Goal: Information Seeking & Learning: Learn about a topic

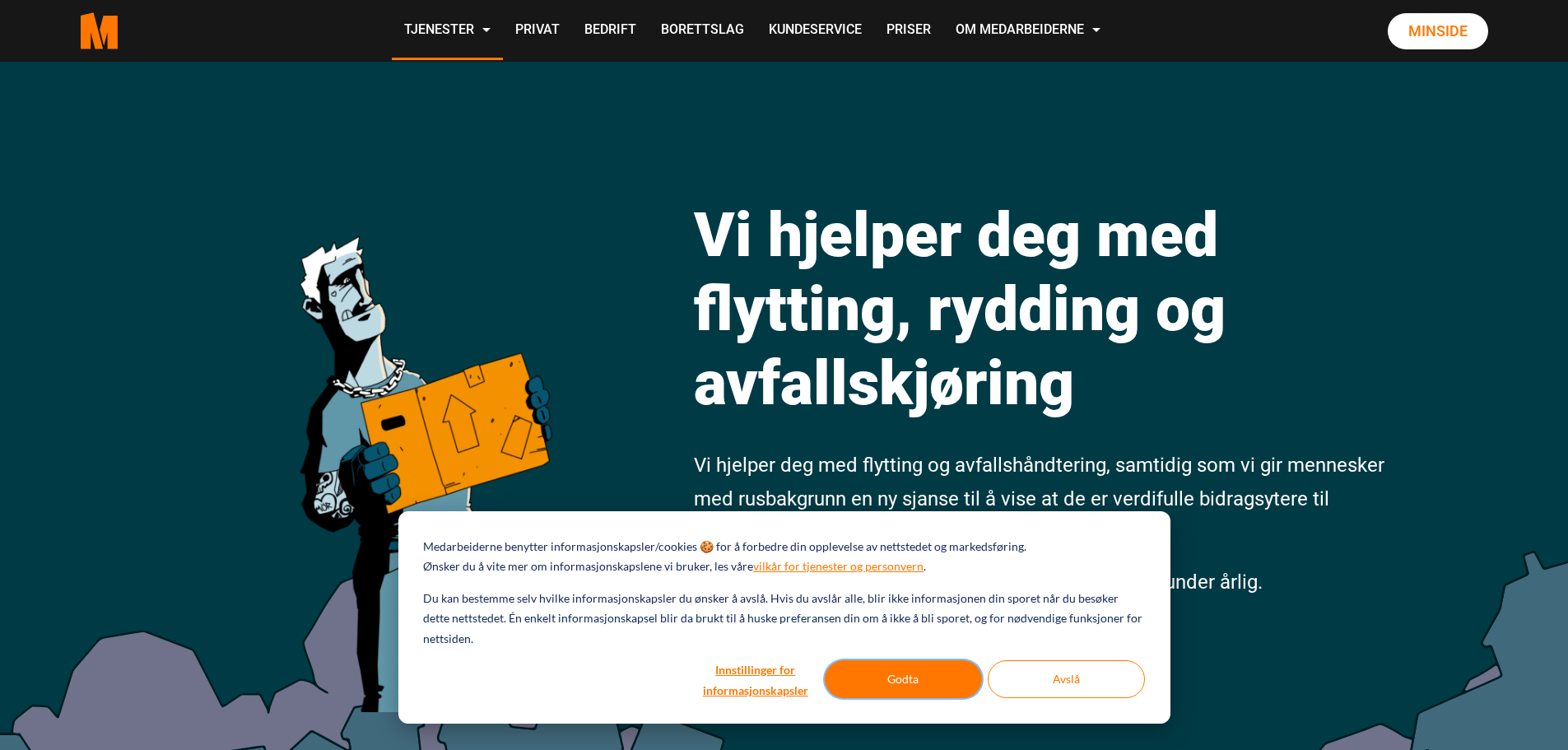
click at [945, 679] on button "Godta" at bounding box center [903, 679] width 157 height 38
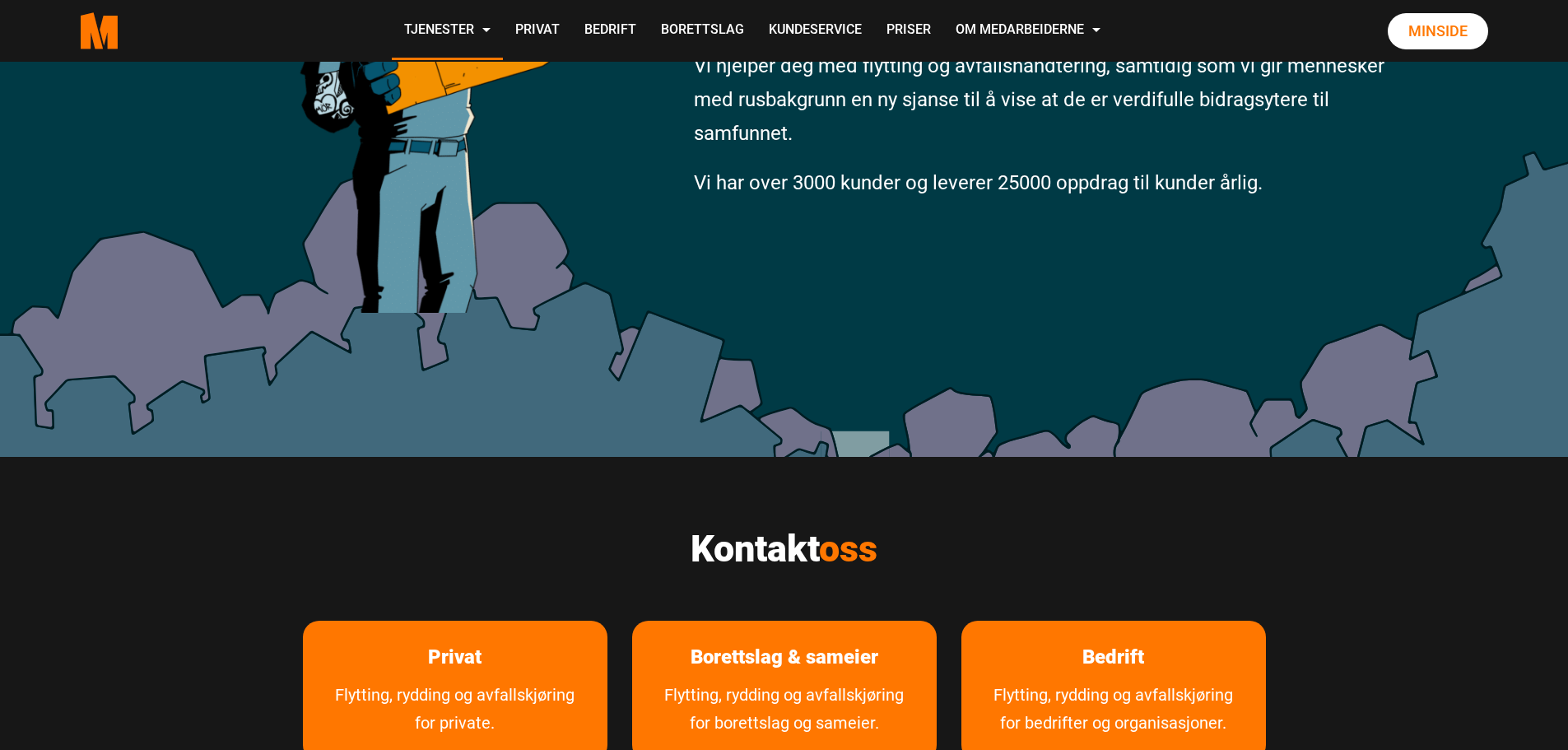
scroll to position [741, 0]
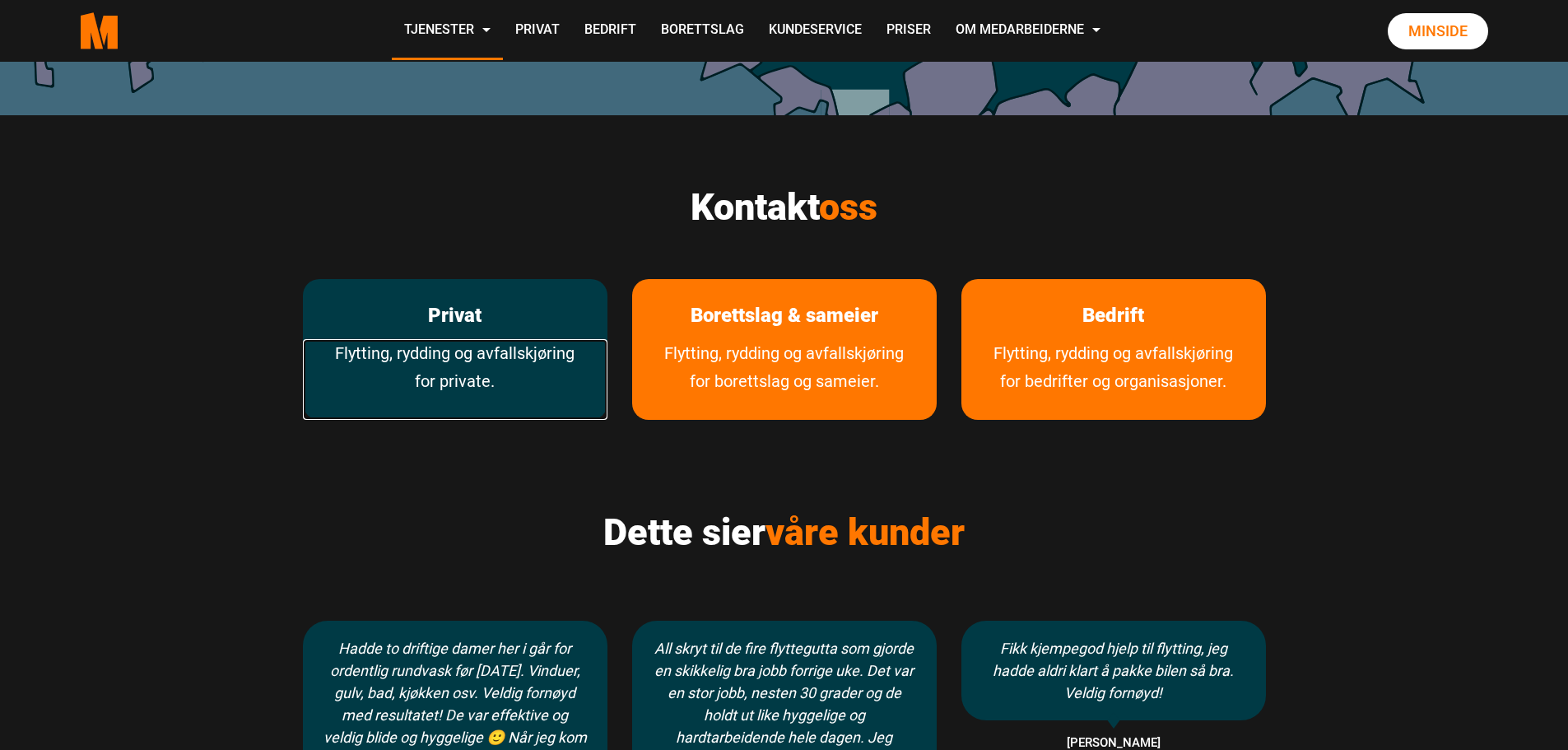
click at [510, 367] on link "Flytting, rydding og avfallskjøring for private." at bounding box center [455, 379] width 305 height 80
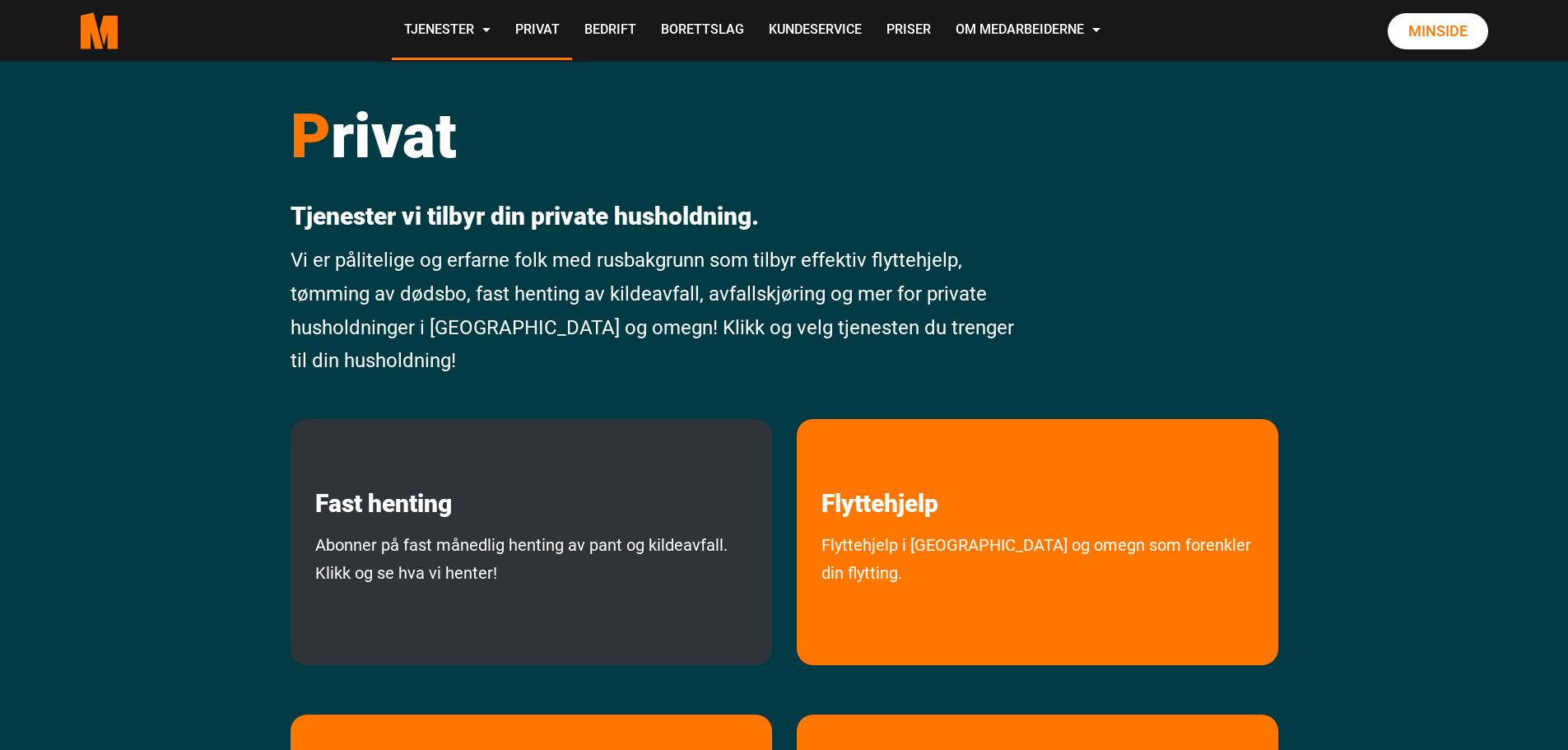
click at [518, 489] on p "Fast henting" at bounding box center [531, 469] width 481 height 100
click at [546, 513] on p "Fast henting" at bounding box center [531, 469] width 481 height 100
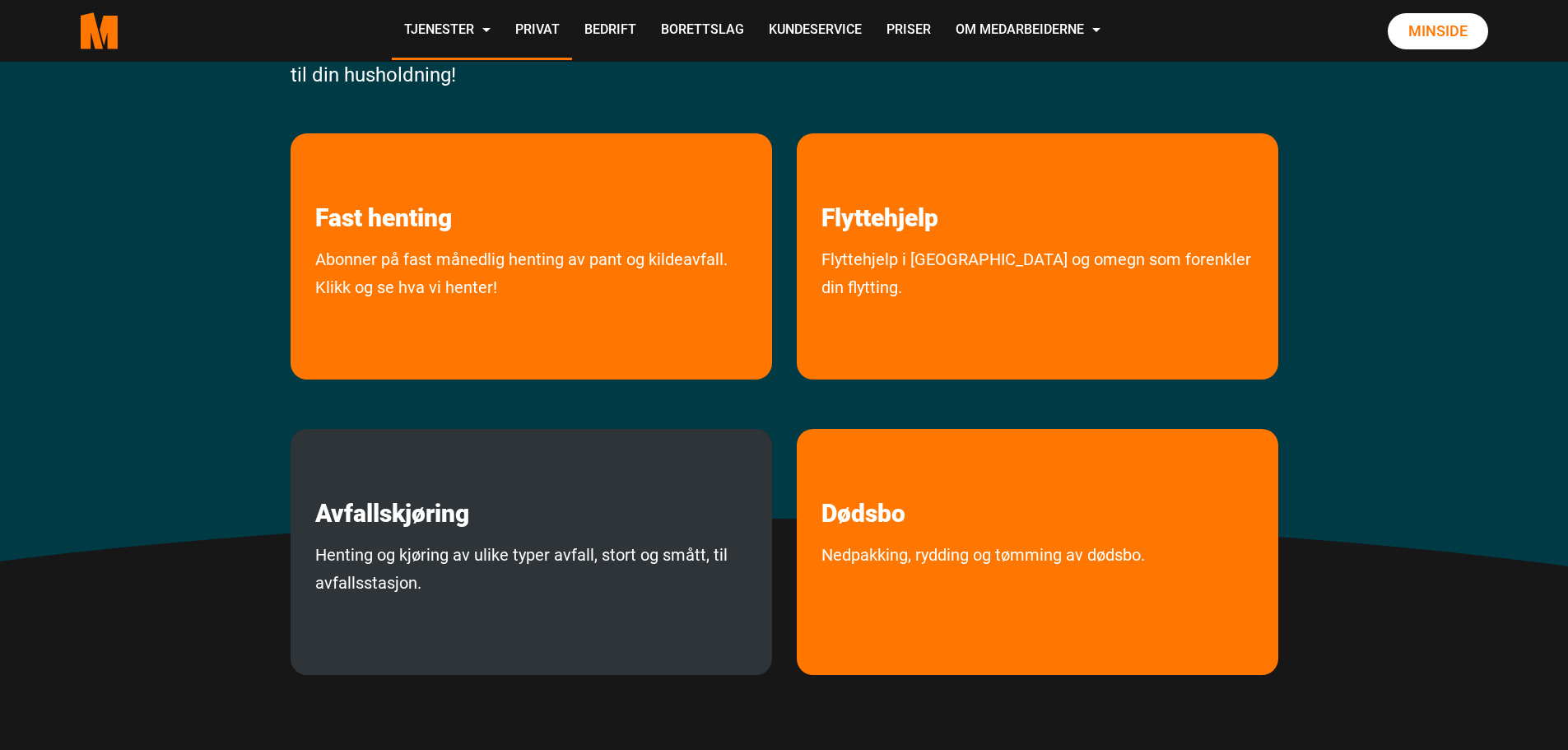
scroll to position [247, 0]
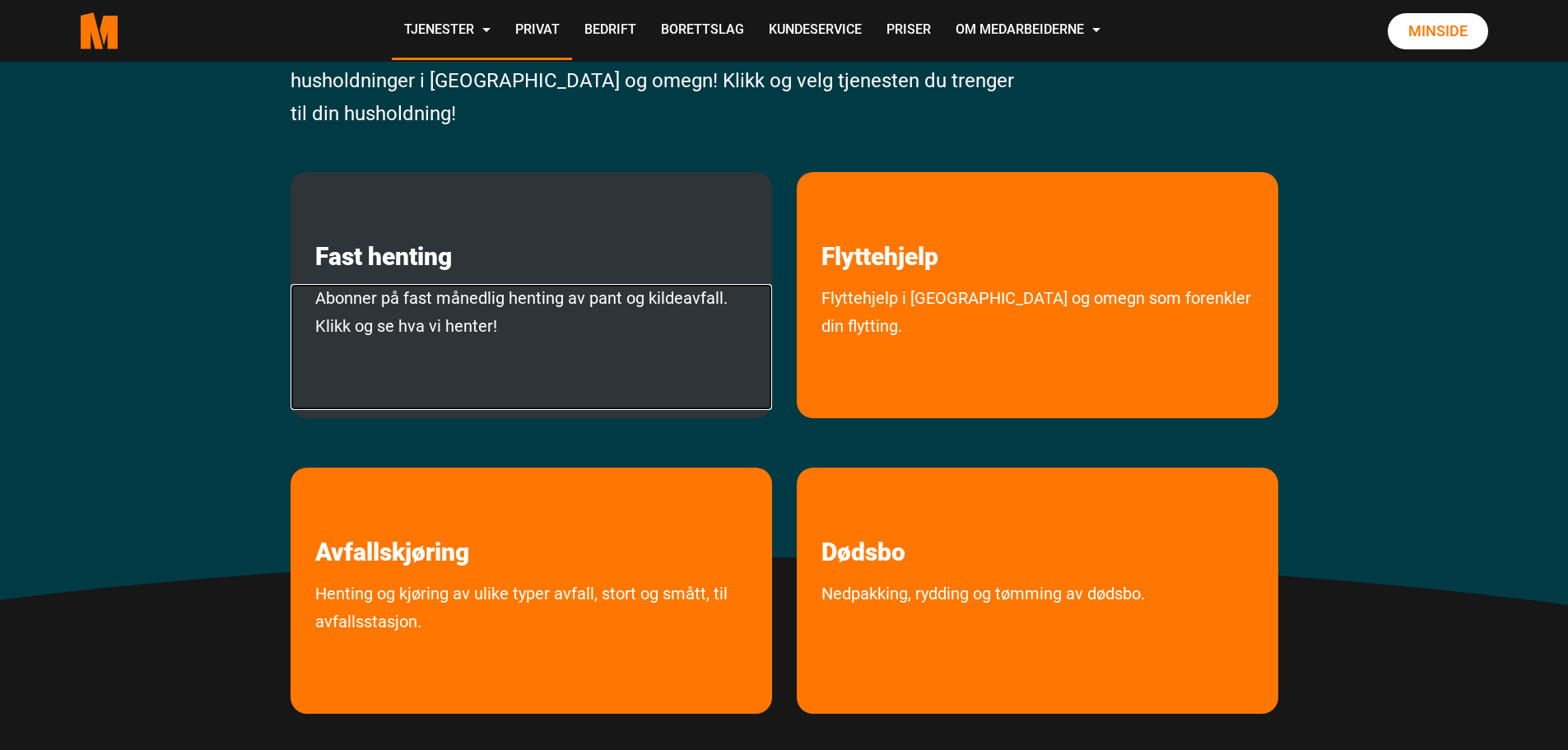
click at [448, 353] on link "Abonner på fast månedlig henting av pant og kildeavfall. Klikk og se hva vi hen…" at bounding box center [531, 346] width 481 height 126
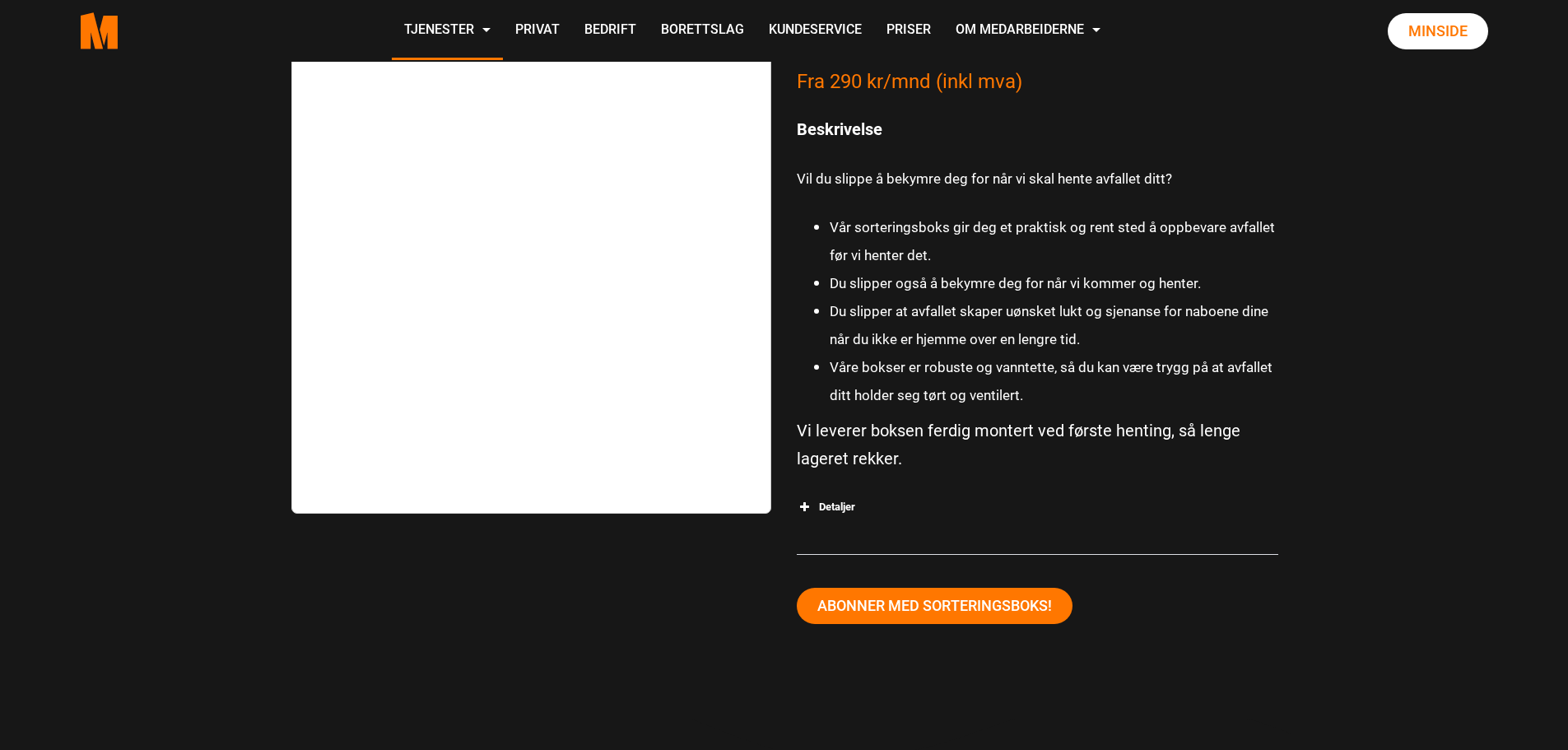
scroll to position [2881, 0]
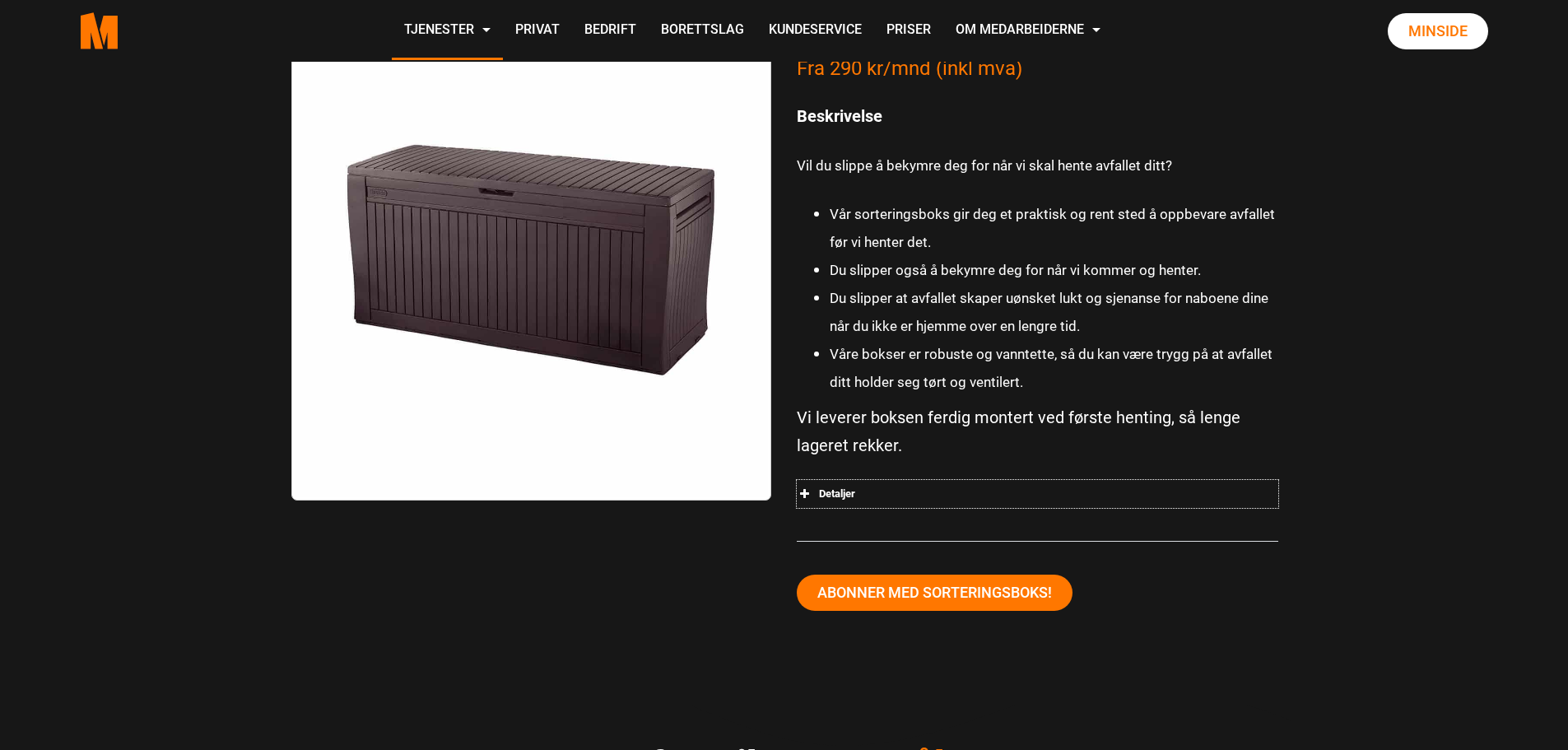
click at [833, 495] on div "Detaljer" at bounding box center [1037, 494] width 481 height 28
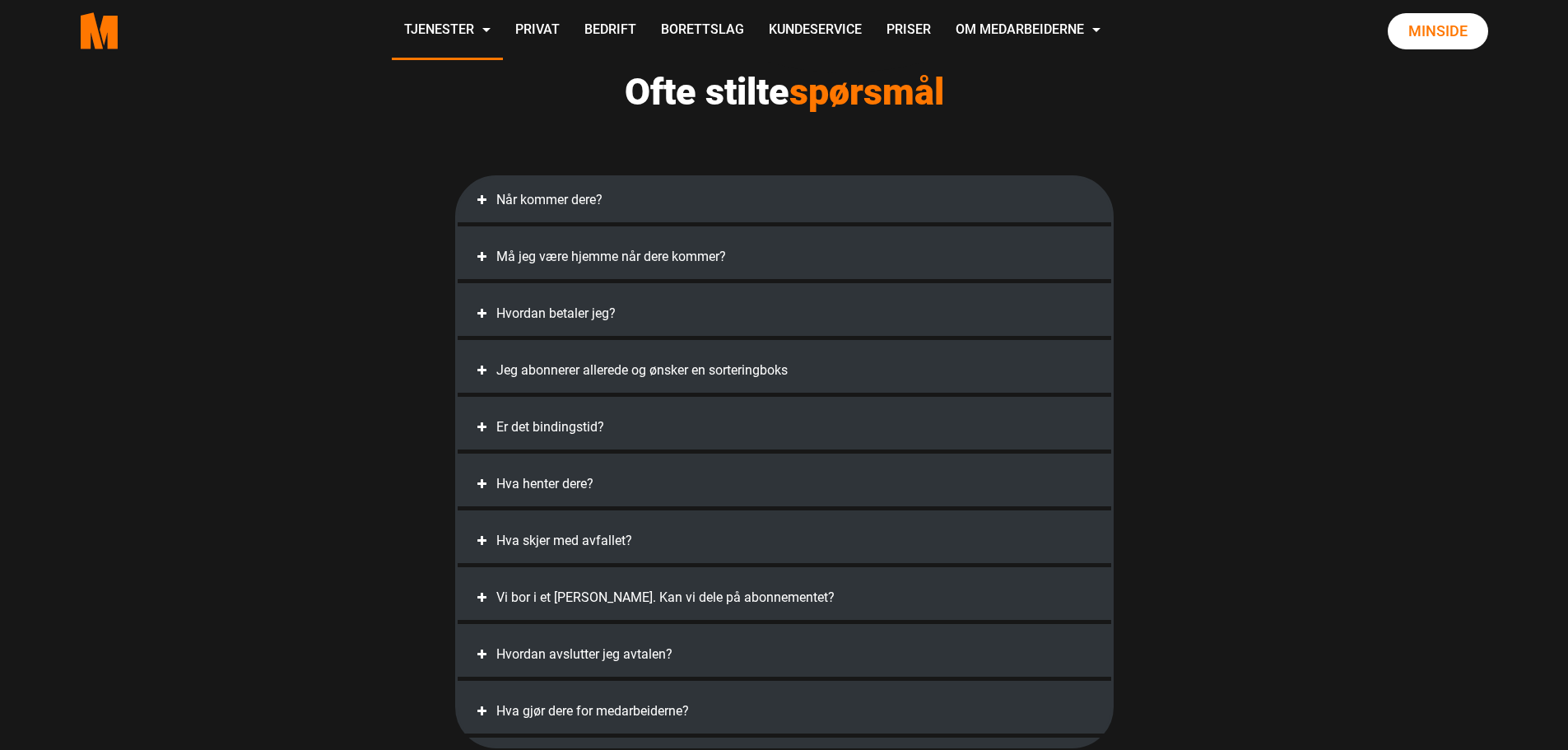
scroll to position [3868, 0]
click at [631, 361] on div "Jeg abonnerer allerede og ønsker en sorteringboks" at bounding box center [784, 369] width 621 height 28
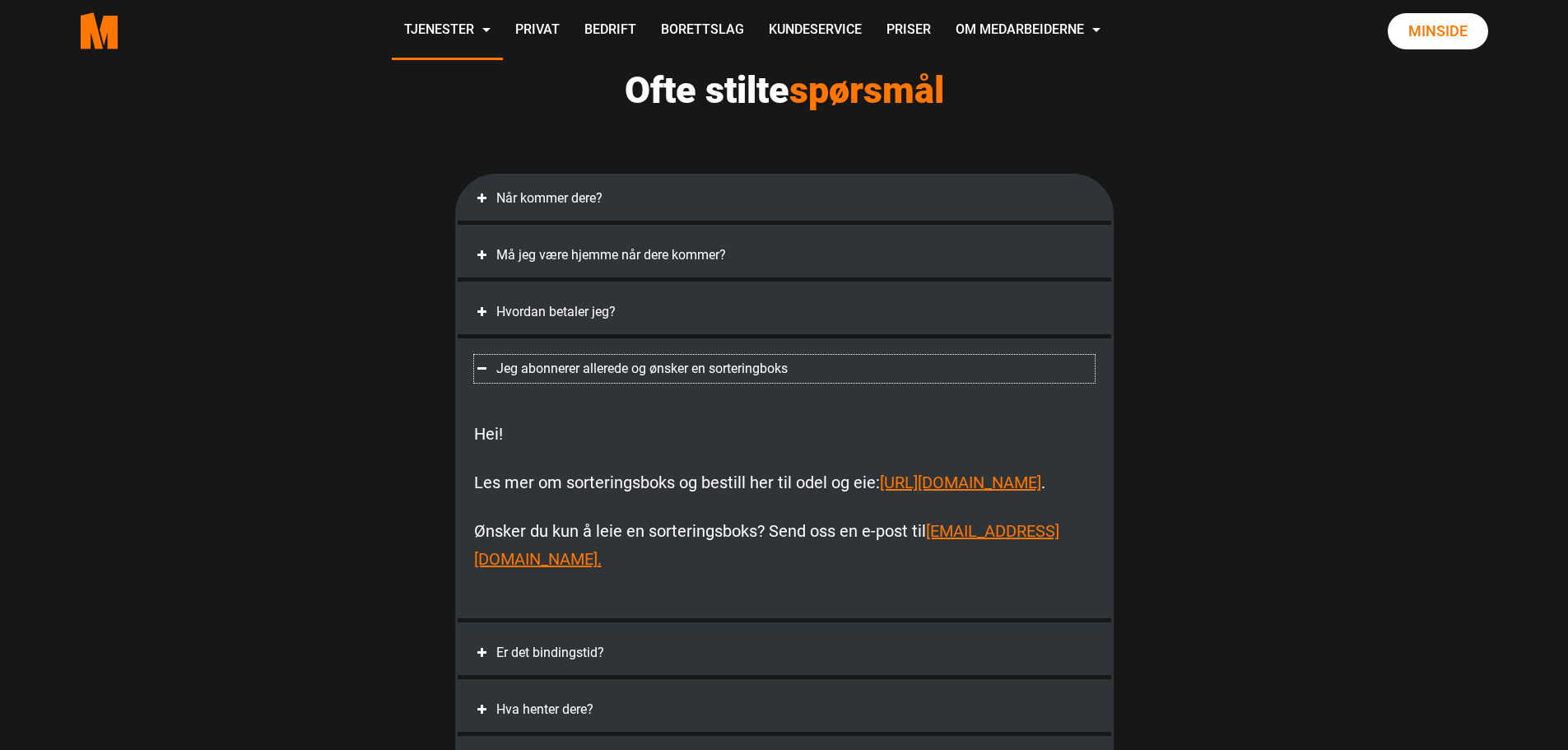
click at [631, 361] on div "Jeg abonnerer allerede og ønsker en sorteringboks" at bounding box center [784, 369] width 621 height 28
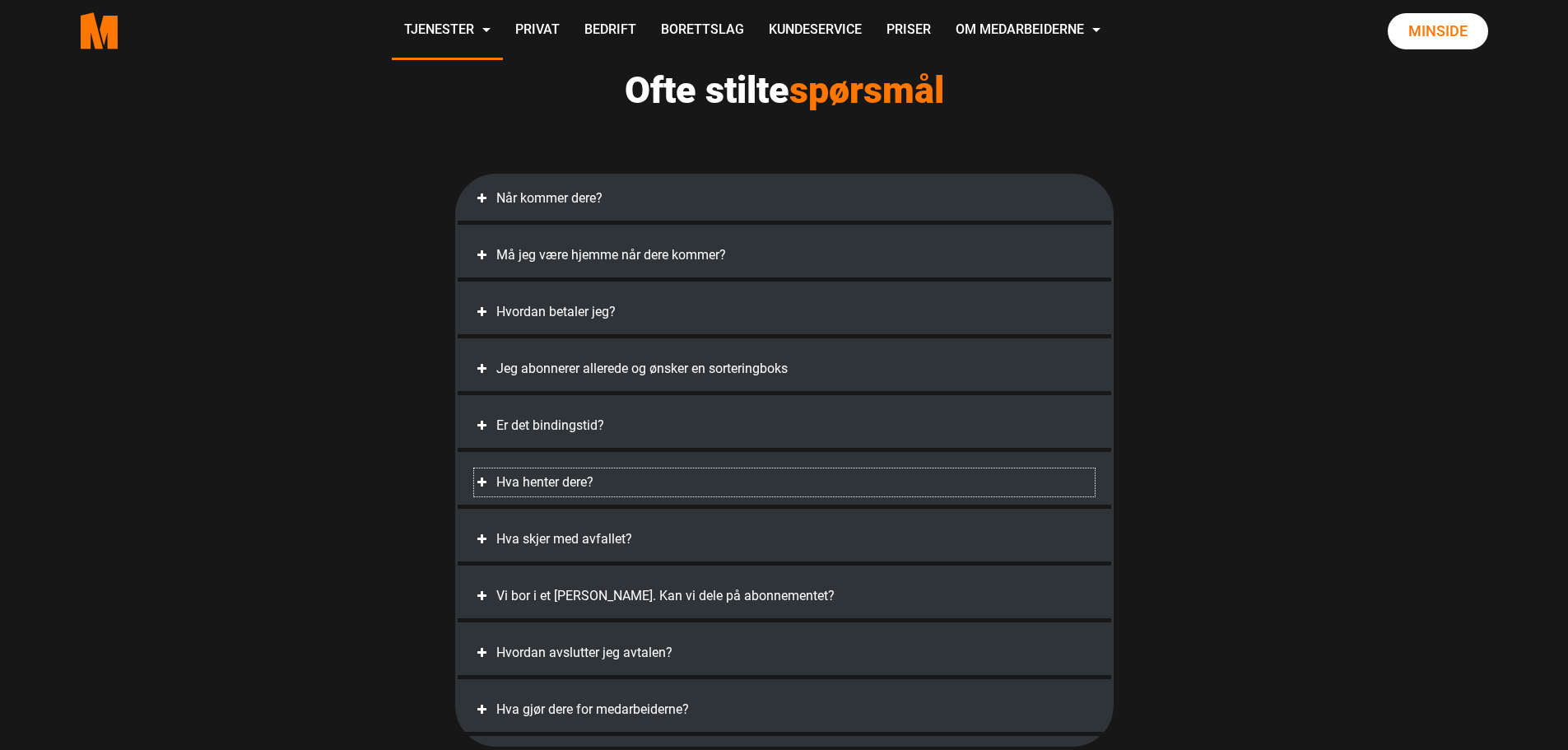
click at [596, 485] on div "Hva henter dere?" at bounding box center [784, 482] width 621 height 28
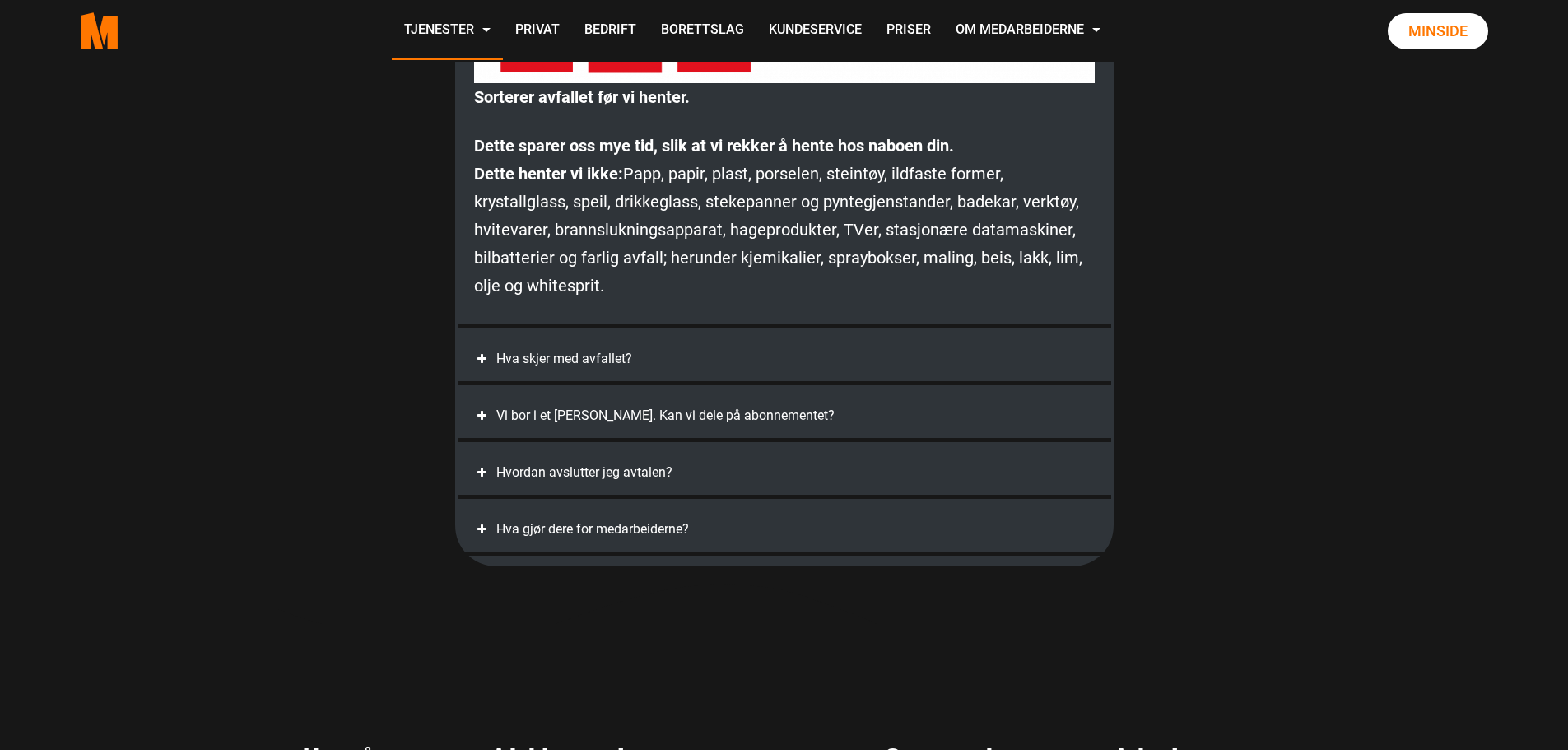
scroll to position [4856, 0]
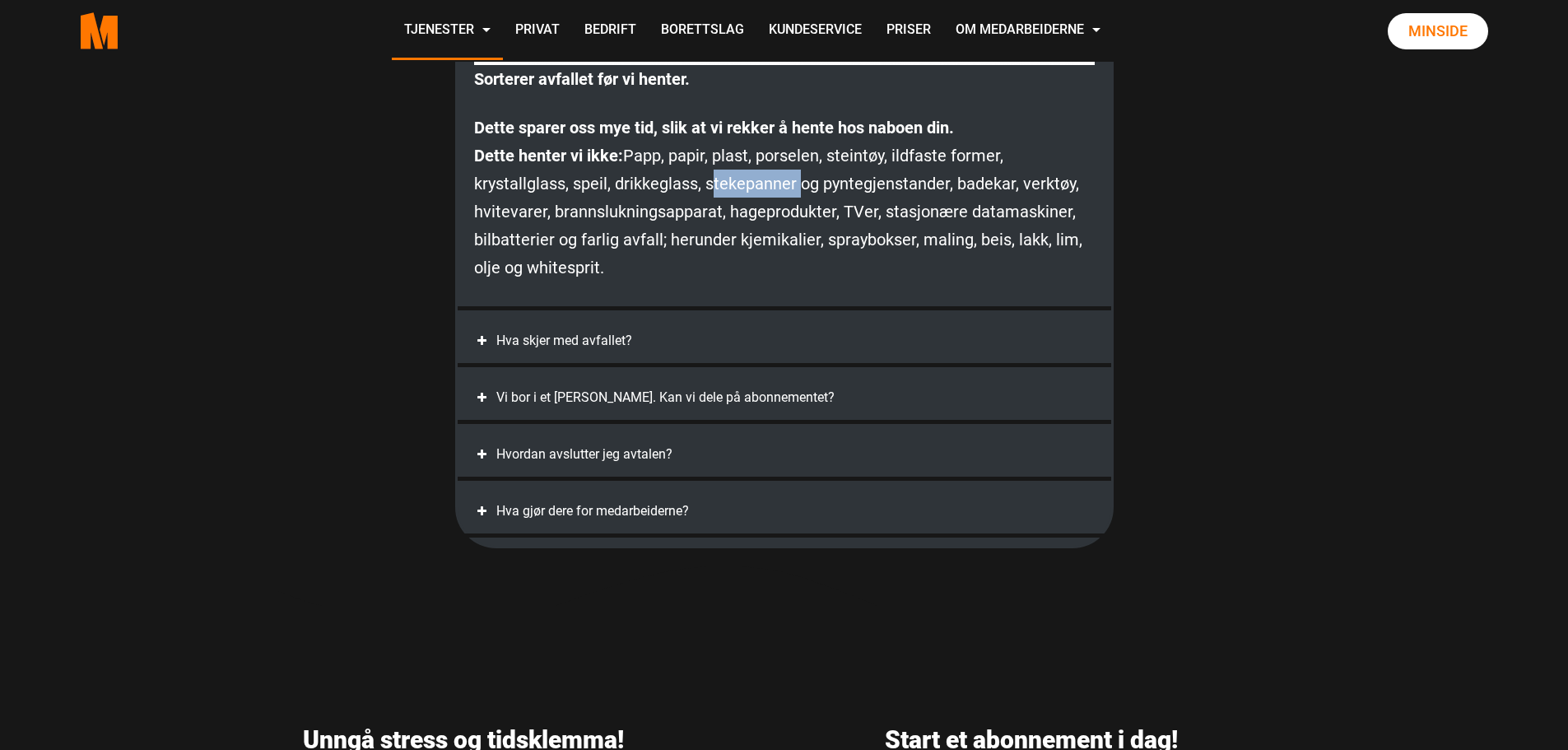
drag, startPoint x: 707, startPoint y: 186, endPoint x: 796, endPoint y: 188, distance: 89.0
click at [796, 188] on p "Dette sparer oss mye tid, slik at vi rekker å hente hos naboen din. Dette hente…" at bounding box center [784, 198] width 621 height 168
click at [681, 511] on div "Hva gjør dere for medarbeiderne?" at bounding box center [784, 511] width 621 height 28
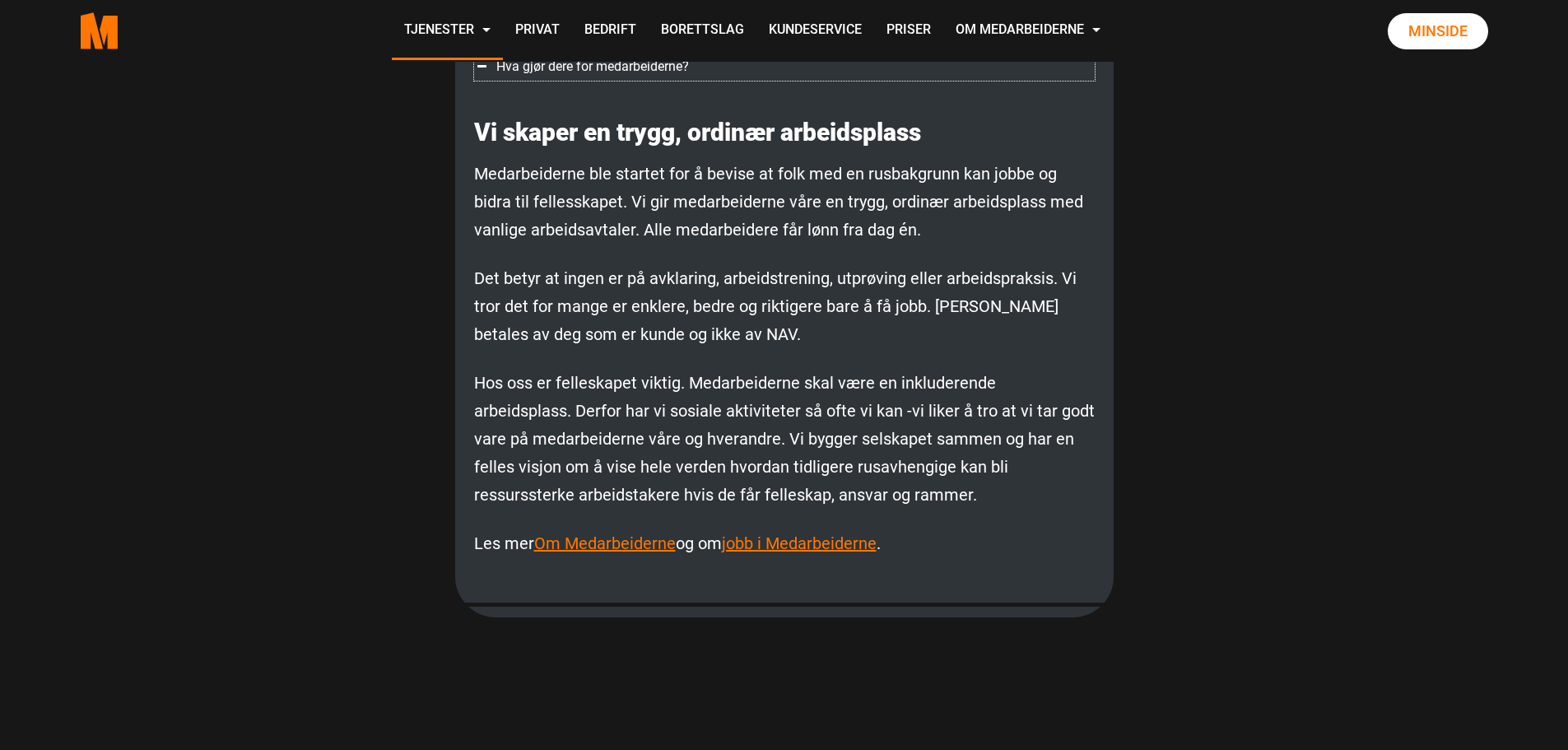
scroll to position [4228, 0]
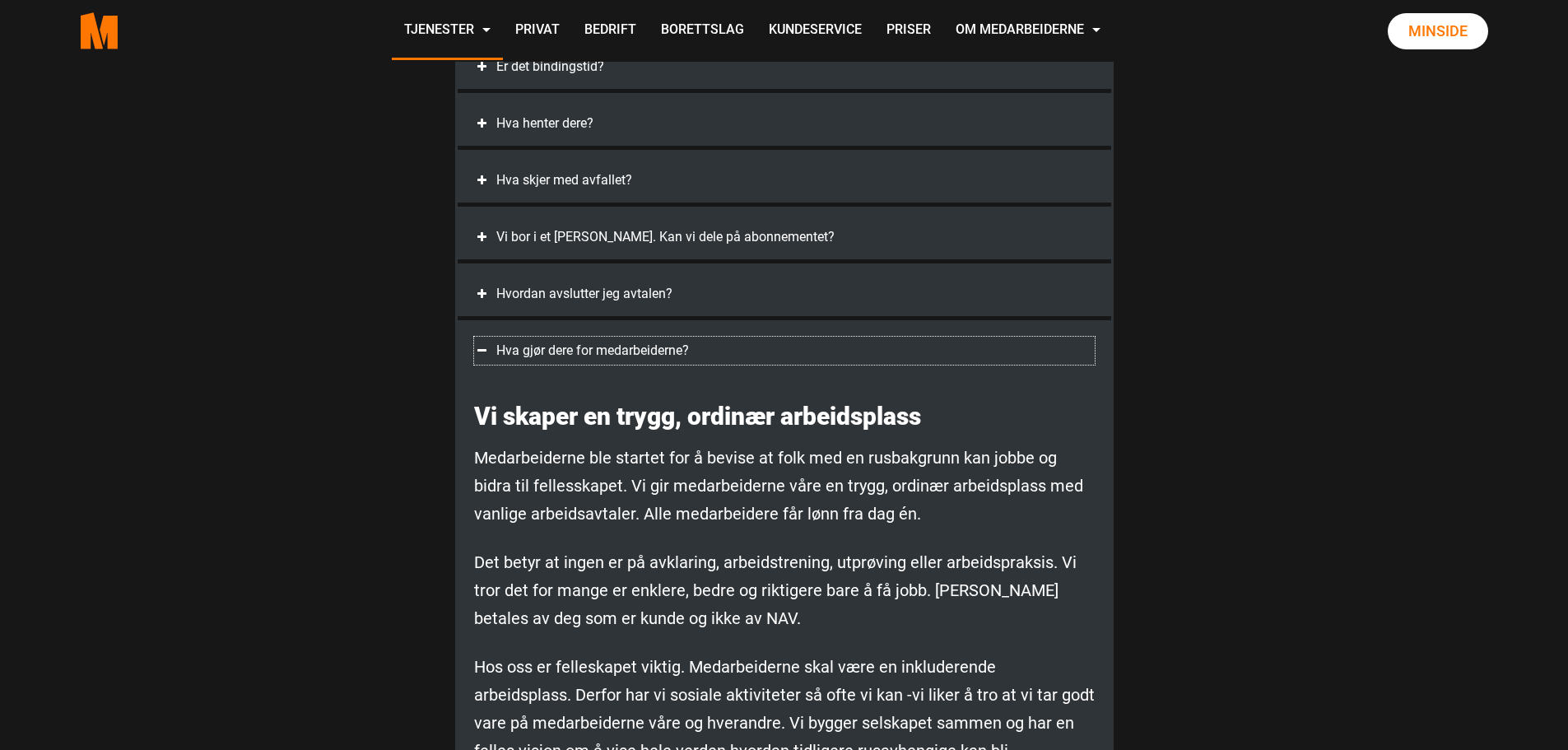
click at [682, 351] on div "Hva gjør dere for medarbeiderne?" at bounding box center [784, 350] width 621 height 28
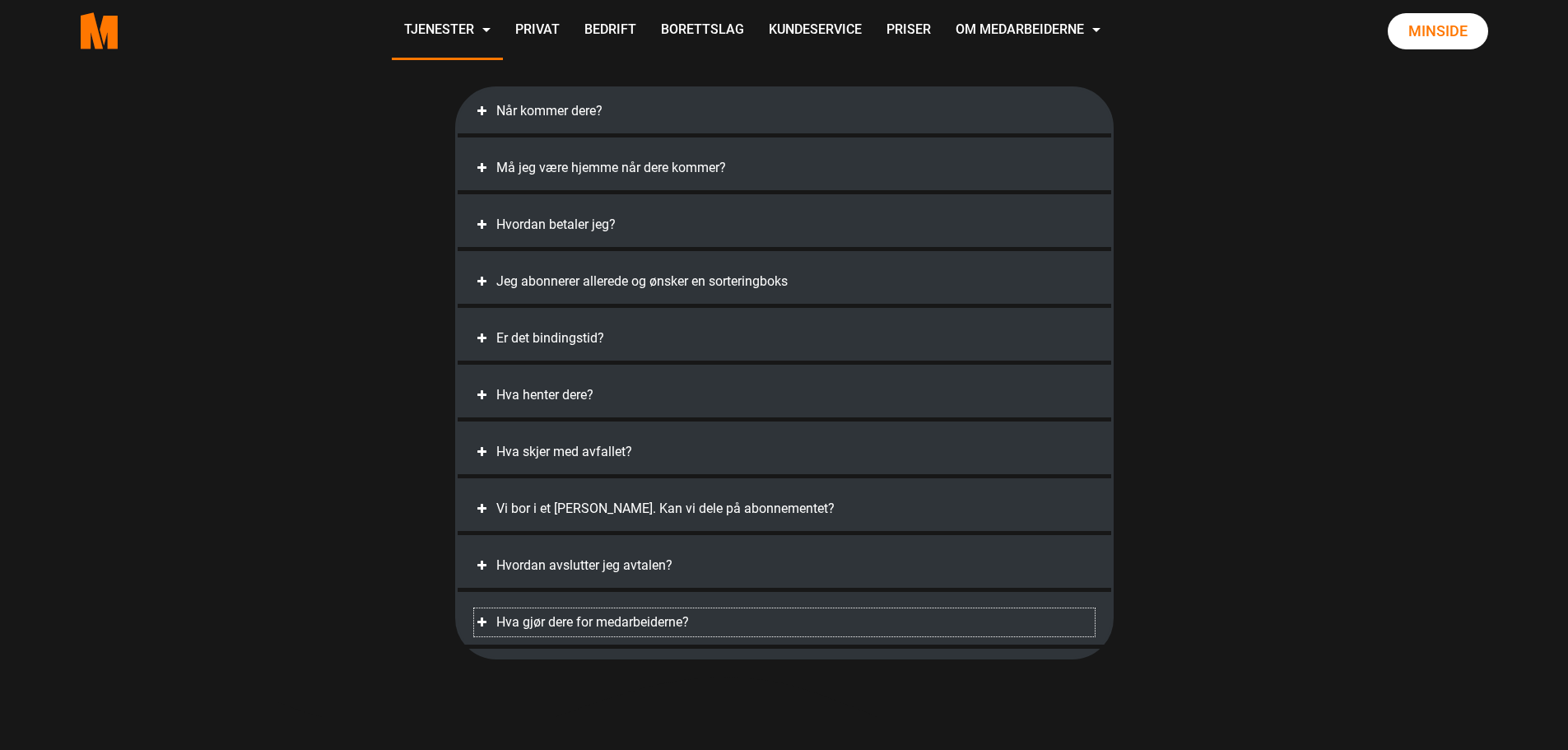
scroll to position [3980, 0]
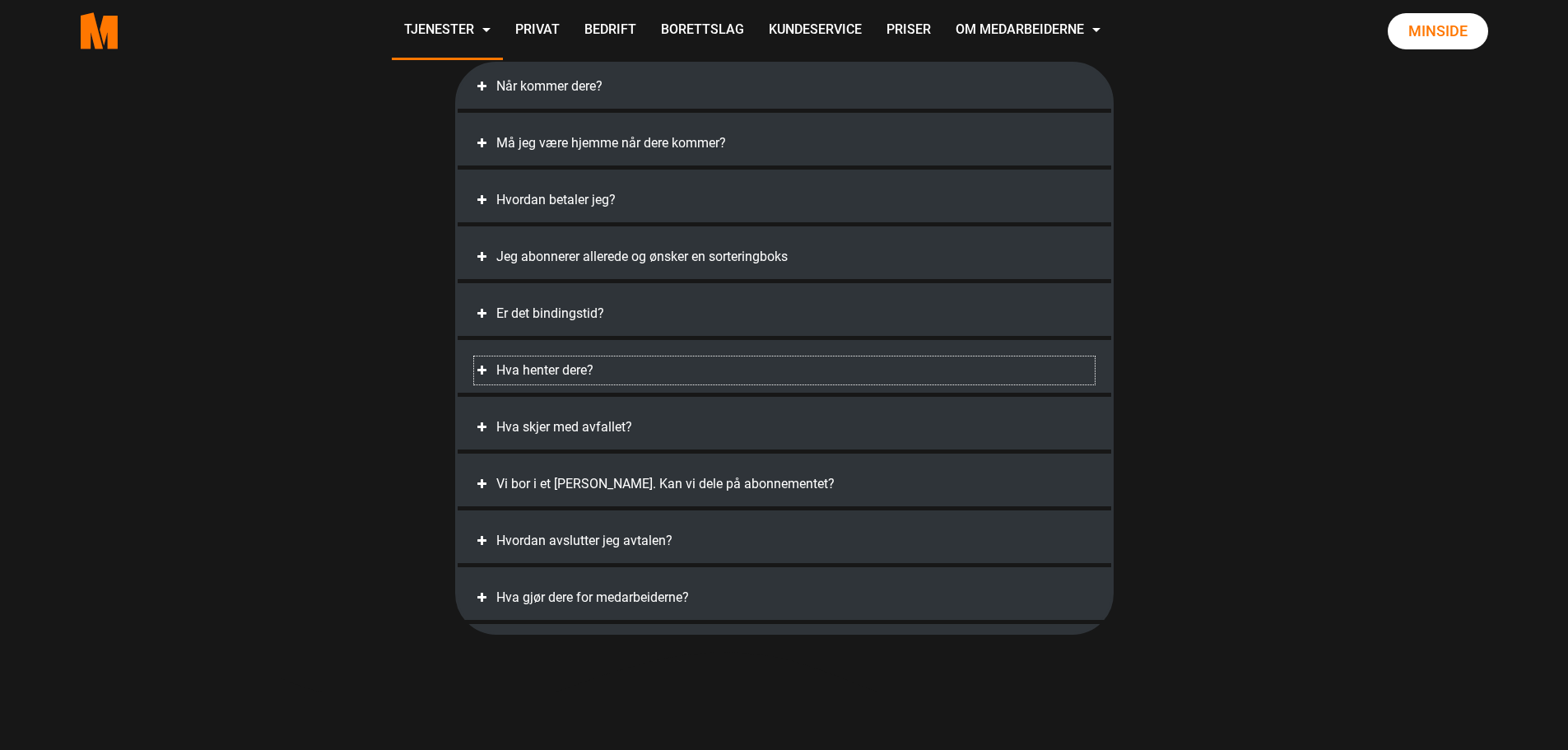
click at [612, 362] on div "Hva henter dere?" at bounding box center [784, 370] width 621 height 28
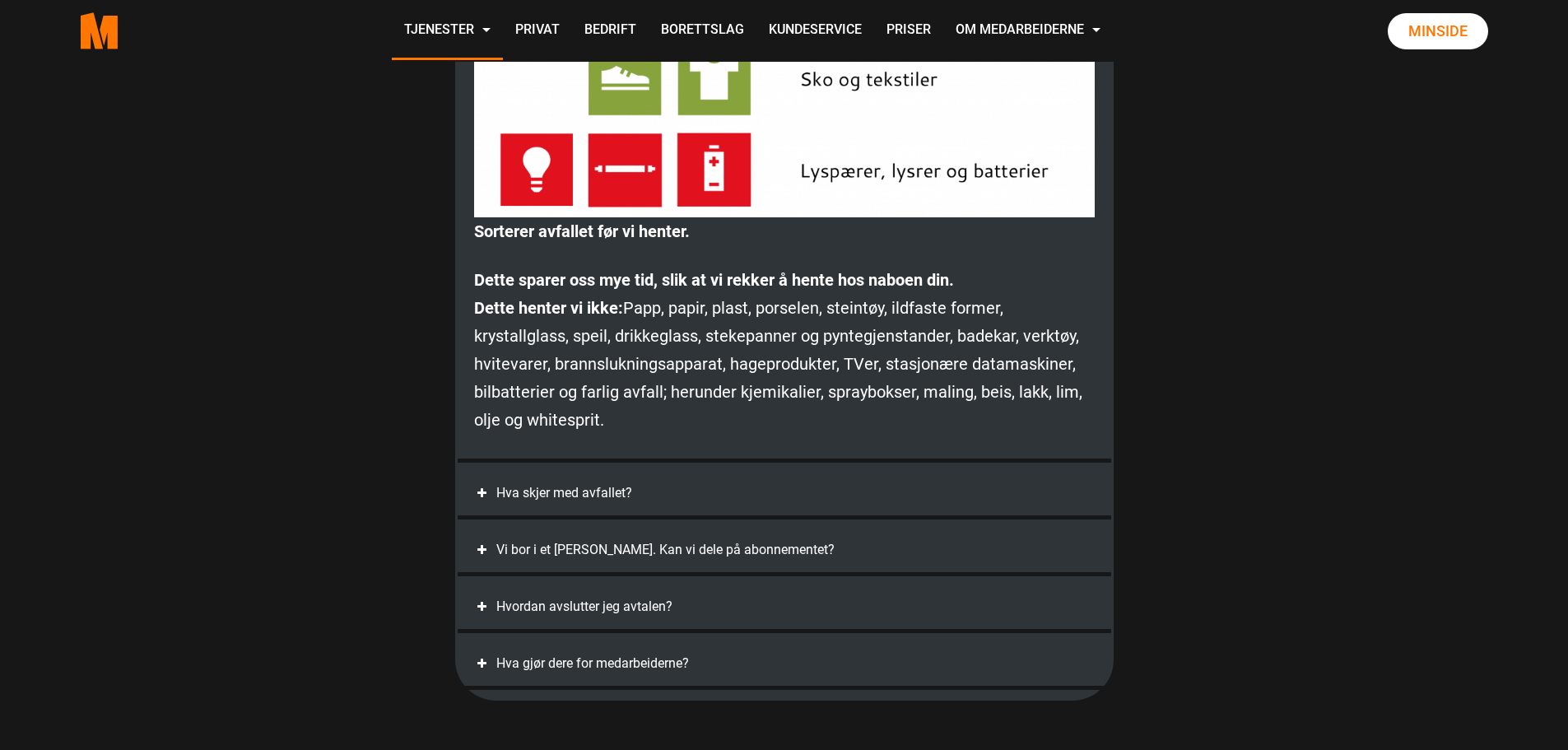
scroll to position [4721, 0]
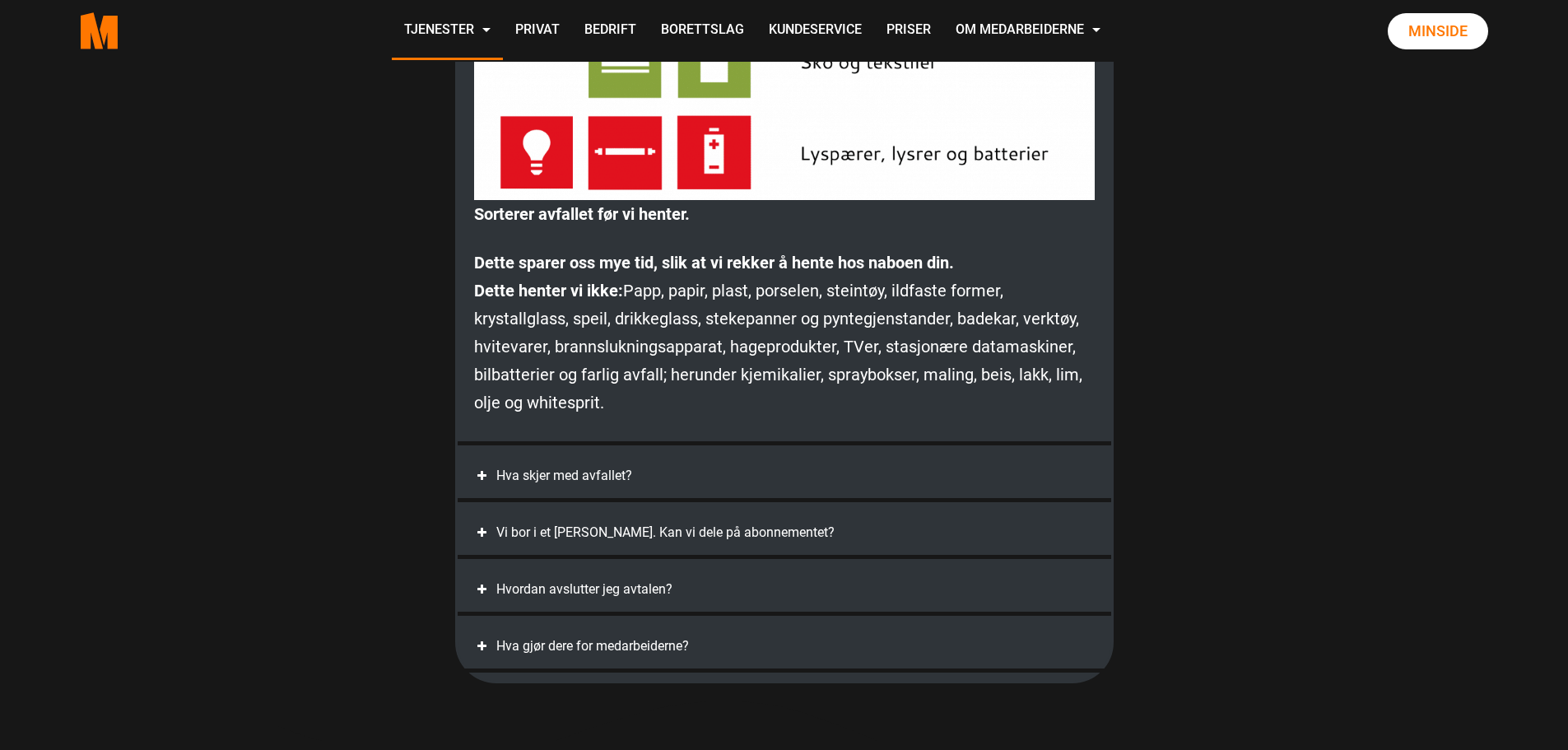
drag, startPoint x: 474, startPoint y: 291, endPoint x: 820, endPoint y: 405, distance: 364.3
click at [820, 405] on p "Dette sparer oss mye tid, slik at vi rekker å hente hos naboen din. Dette hente…" at bounding box center [784, 333] width 621 height 168
